Goal: Share content

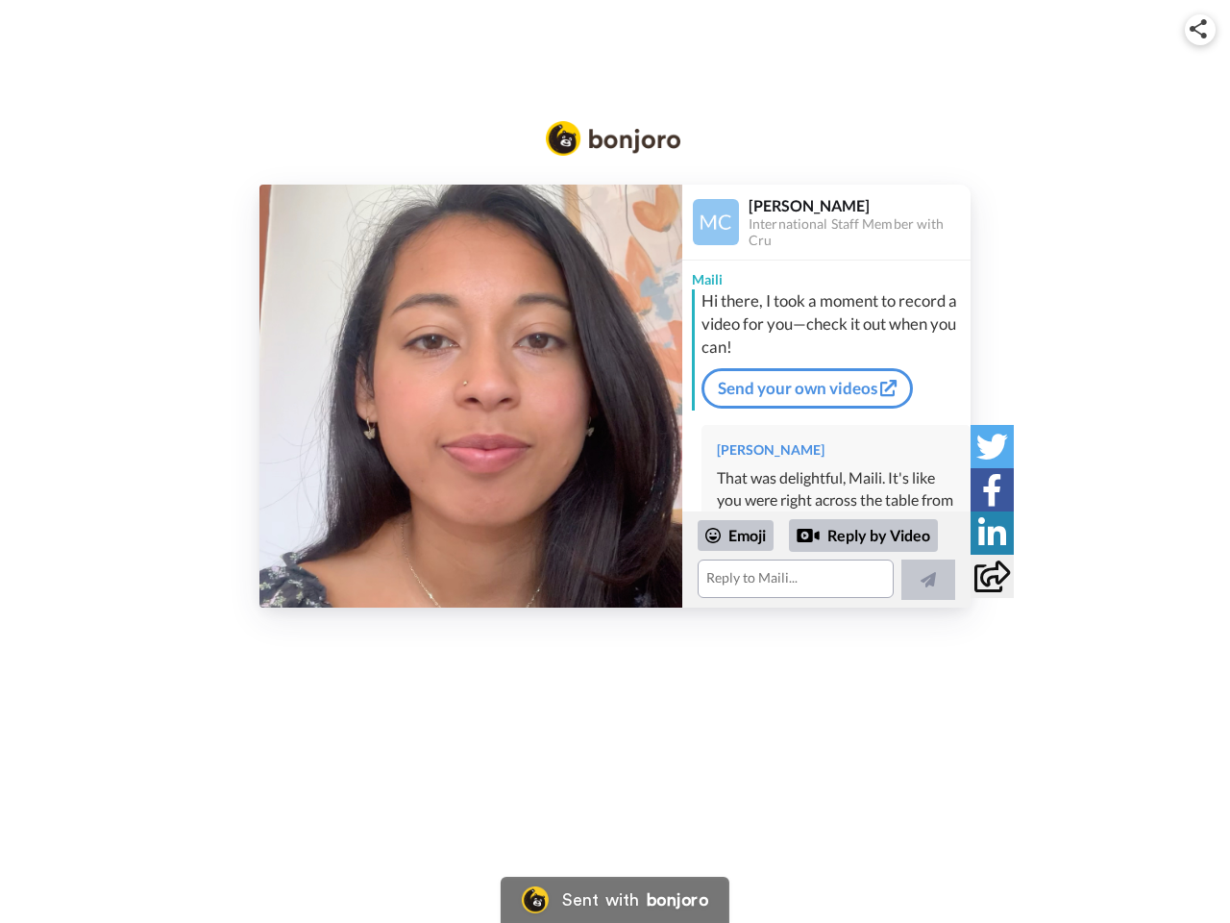
click at [1200, 29] on img at bounding box center [1198, 28] width 17 height 19
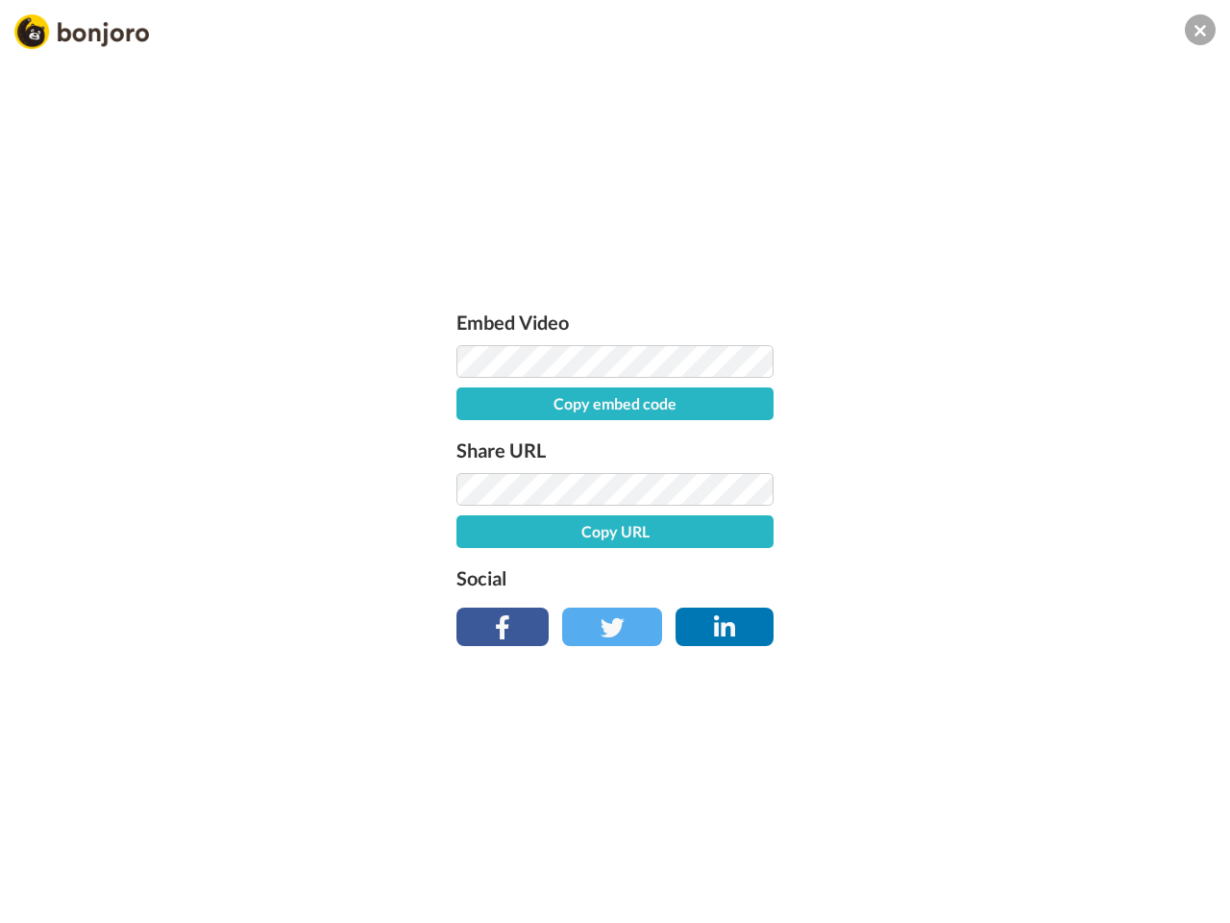
click at [471, 396] on button "Copy embed code" at bounding box center [614, 403] width 317 height 33
click at [826, 559] on div "Embed Video Embed code copied! Share URL Copy URL Social" at bounding box center [615, 565] width 1230 height 923
click at [736, 535] on button "Copy URL" at bounding box center [614, 531] width 317 height 33
click at [864, 535] on div "Embed Video Embed code copied! Share URL URL copied! Social" at bounding box center [615, 565] width 1230 height 923
click at [928, 579] on div "Embed Video Embed code copied! Share URL URL copied! Social" at bounding box center [615, 565] width 1230 height 923
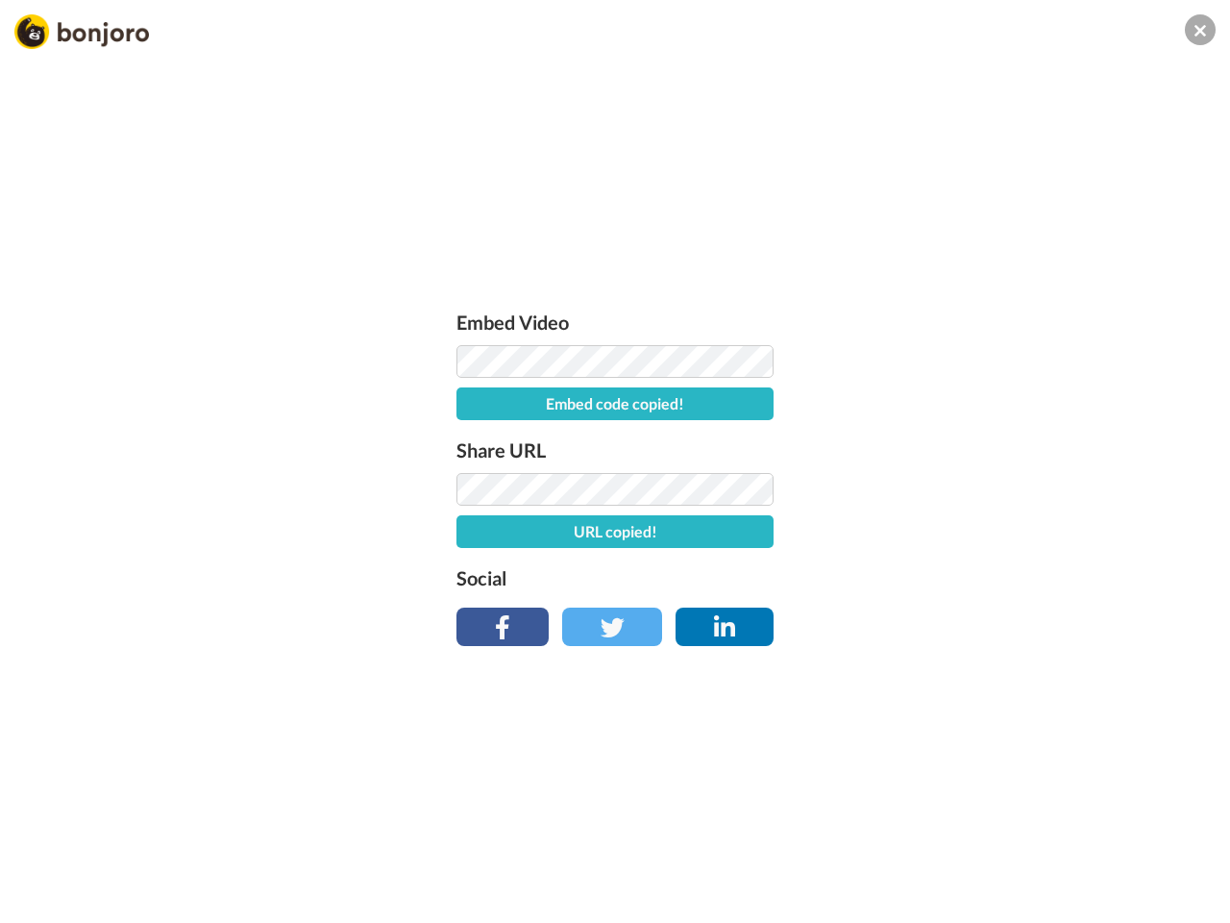
click at [992, 446] on div "Embed Video Embed code copied! Share URL URL copied! Social" at bounding box center [615, 565] width 1230 height 923
click at [992, 489] on div "Embed Video Embed code copied! Share URL URL copied! Social" at bounding box center [615, 565] width 1230 height 923
click at [992, 532] on div "Embed Video Embed code copied! Share URL URL copied! Social" at bounding box center [615, 565] width 1230 height 923
click at [992, 576] on div "Embed Video Embed code copied! Share URL URL copied! Social" at bounding box center [615, 565] width 1230 height 923
